Goal: Transaction & Acquisition: Purchase product/service

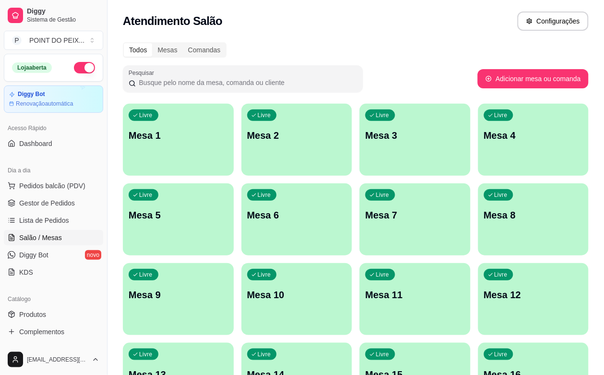
click at [234, 263] on div "Livre Mesa 9" at bounding box center [178, 293] width 111 height 61
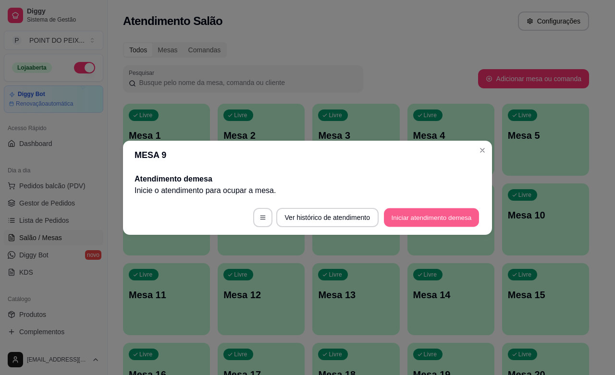
click at [442, 219] on button "Iniciar atendimento de mesa" at bounding box center [431, 217] width 95 height 19
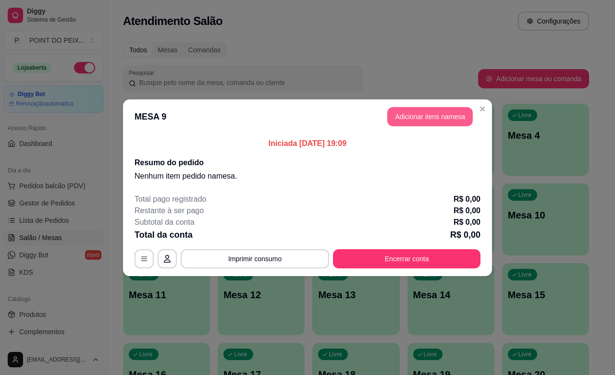
click at [438, 118] on button "Adicionar itens na mesa" at bounding box center [429, 116] width 85 height 19
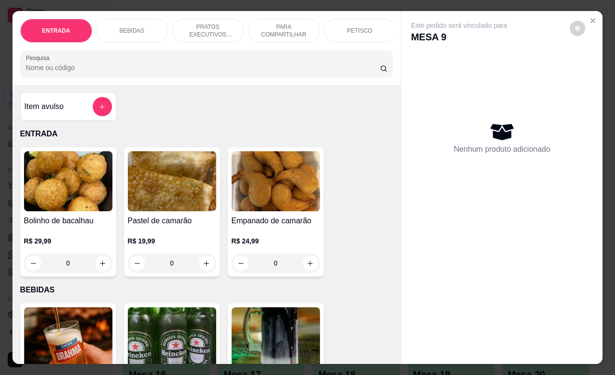
click at [133, 27] on p "BEBIDAS" at bounding box center [132, 31] width 25 height 8
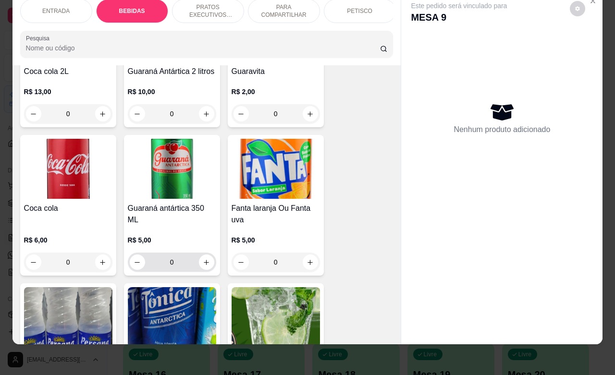
scroll to position [620, 0]
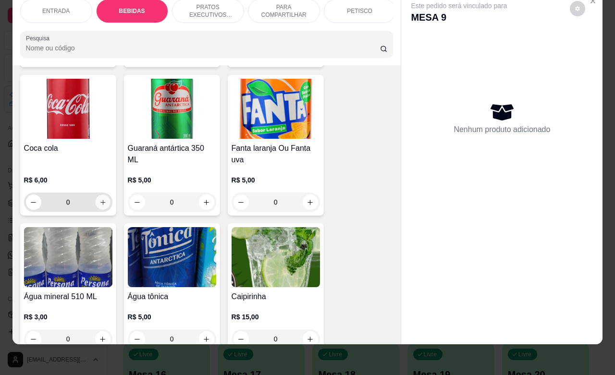
click at [99, 203] on icon "increase-product-quantity" at bounding box center [102, 202] width 7 height 7
type input "1"
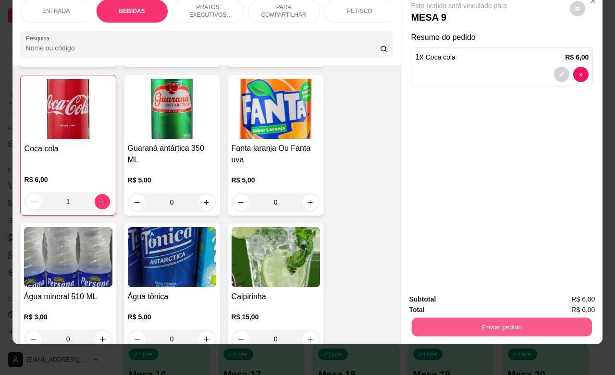
click at [493, 317] on button "Enviar pedido" at bounding box center [502, 326] width 180 height 19
click at [452, 293] on button "Não registrar e enviar pedido" at bounding box center [469, 293] width 100 height 18
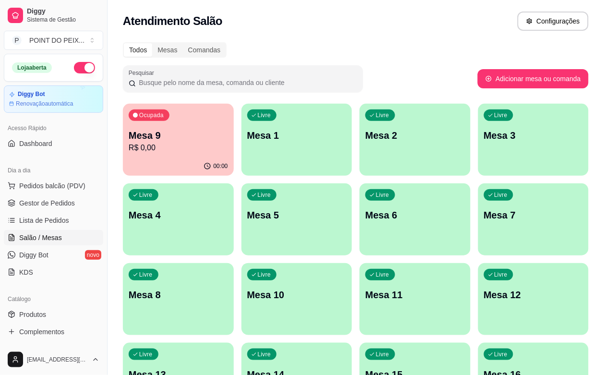
click at [365, 221] on p "Mesa 6" at bounding box center [414, 214] width 99 height 13
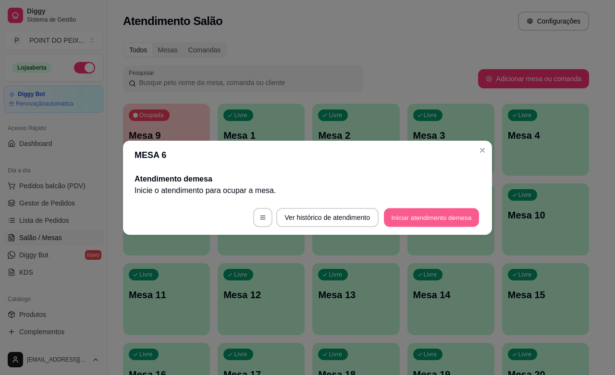
click at [422, 219] on button "Iniciar atendimento de mesa" at bounding box center [431, 217] width 95 height 19
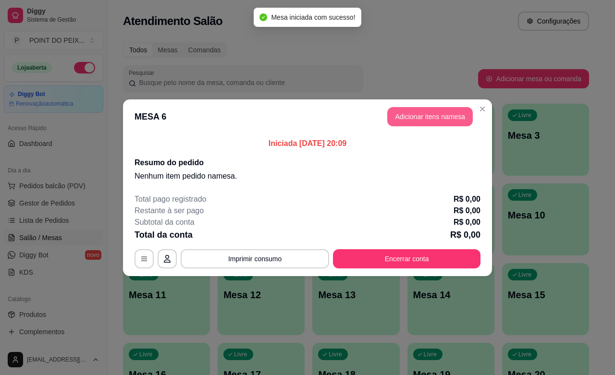
click at [424, 120] on button "Adicionar itens na mesa" at bounding box center [429, 116] width 85 height 19
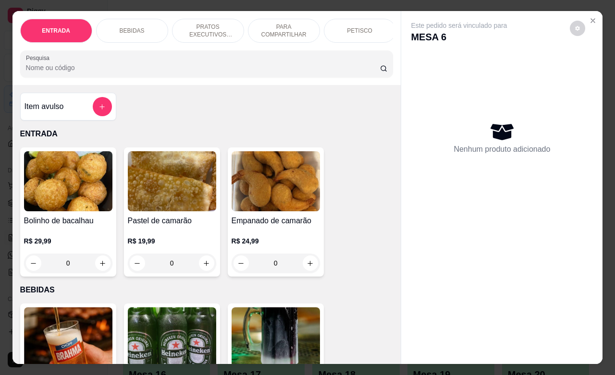
click at [130, 27] on p "BEBIDAS" at bounding box center [132, 31] width 25 height 8
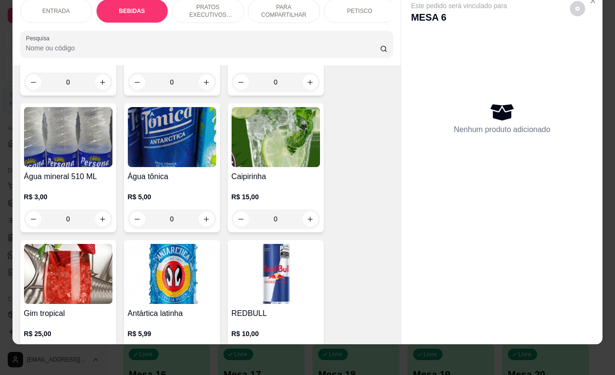
scroll to position [800, 0]
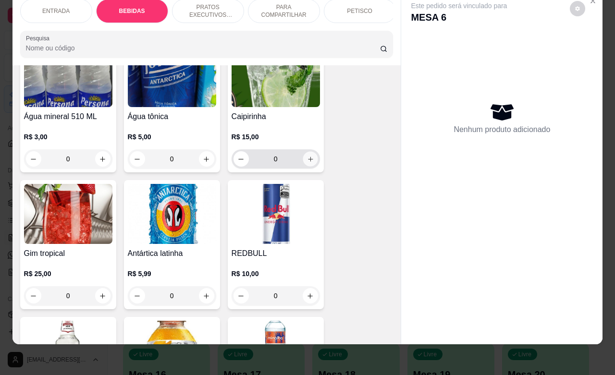
click at [308, 161] on icon "increase-product-quantity" at bounding box center [310, 159] width 5 height 5
type input "1"
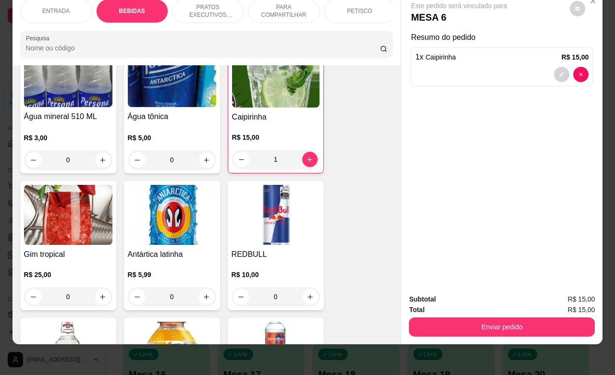
click at [354, 6] on div "PETISCO" at bounding box center [360, 11] width 72 height 24
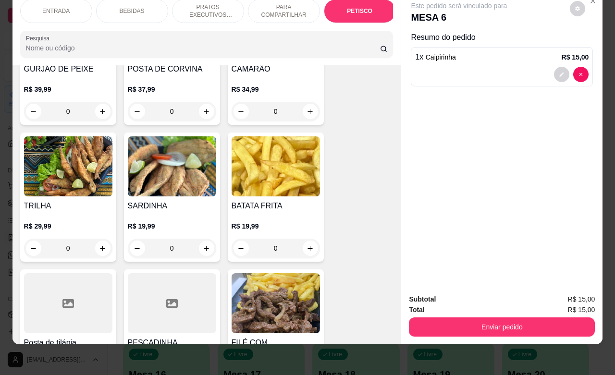
scroll to position [2227, 0]
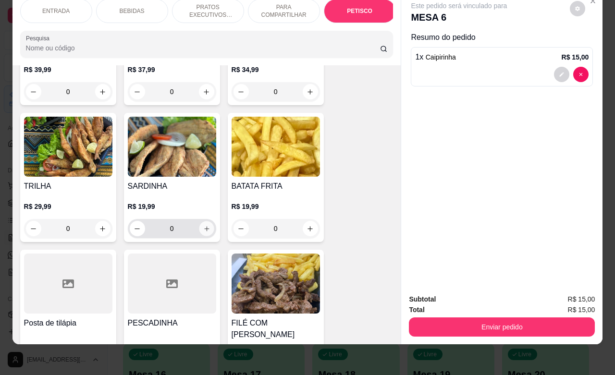
click at [203, 225] on icon "increase-product-quantity" at bounding box center [206, 228] width 7 height 7
type input "1"
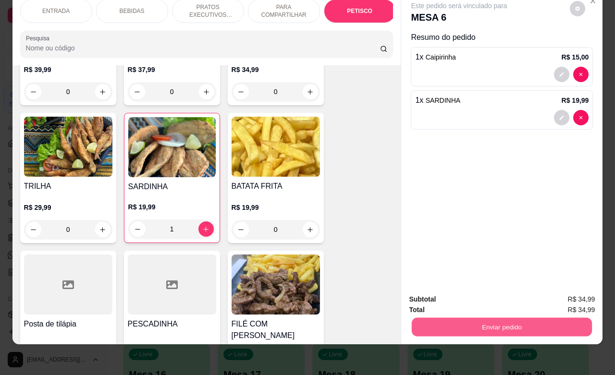
click at [454, 318] on button "Enviar pedido" at bounding box center [502, 326] width 180 height 19
click at [460, 296] on button "Não registrar e enviar pedido" at bounding box center [468, 293] width 97 height 18
